Goal: Complete application form

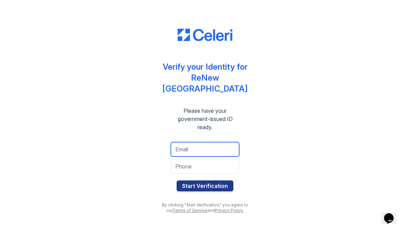
click at [201, 146] on input "email" at bounding box center [205, 149] width 68 height 14
type input "[EMAIL_ADDRESS][DOMAIN_NAME]"
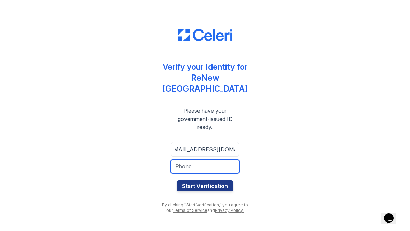
click at [197, 165] on input "tel" at bounding box center [205, 166] width 68 height 14
type input "9717322622"
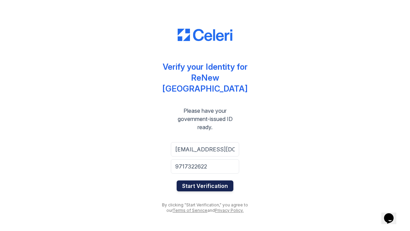
click at [204, 183] on button "Start Verification" at bounding box center [205, 185] width 57 height 11
